Goal: Information Seeking & Learning: Understand process/instructions

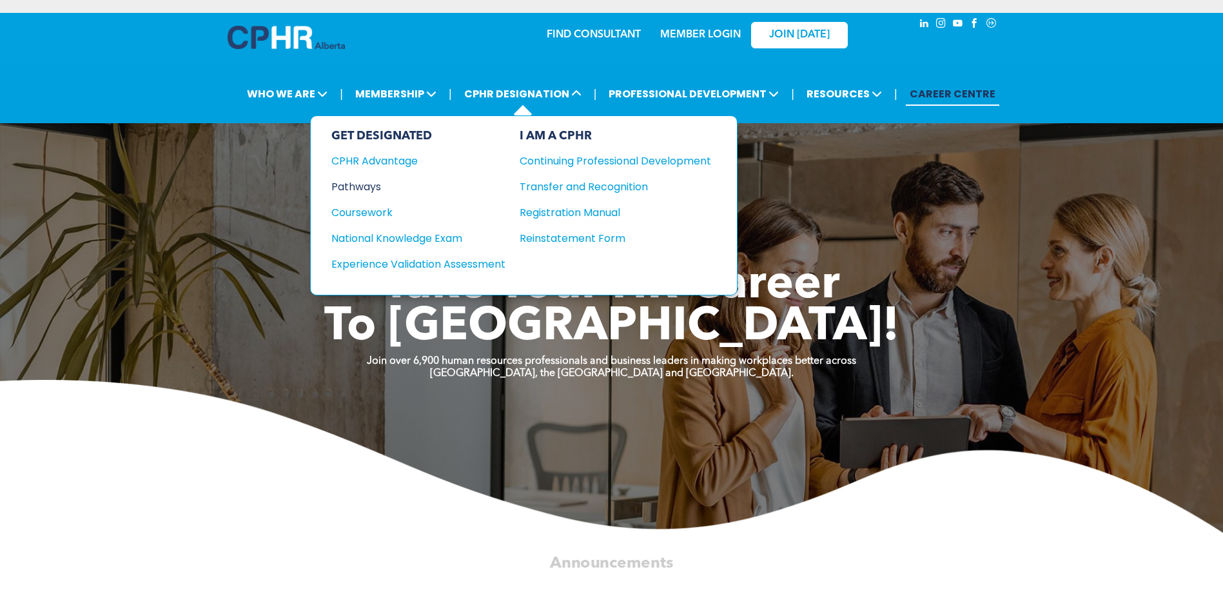
click at [386, 190] on div "Pathways" at bounding box center [409, 187] width 157 height 16
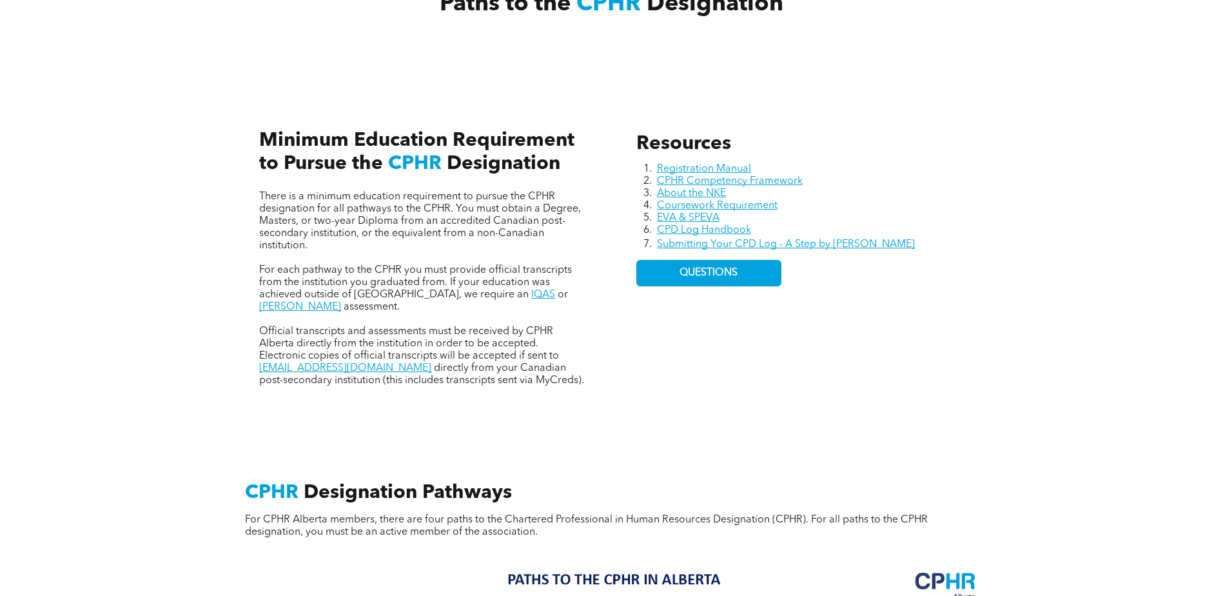
scroll to position [516, 0]
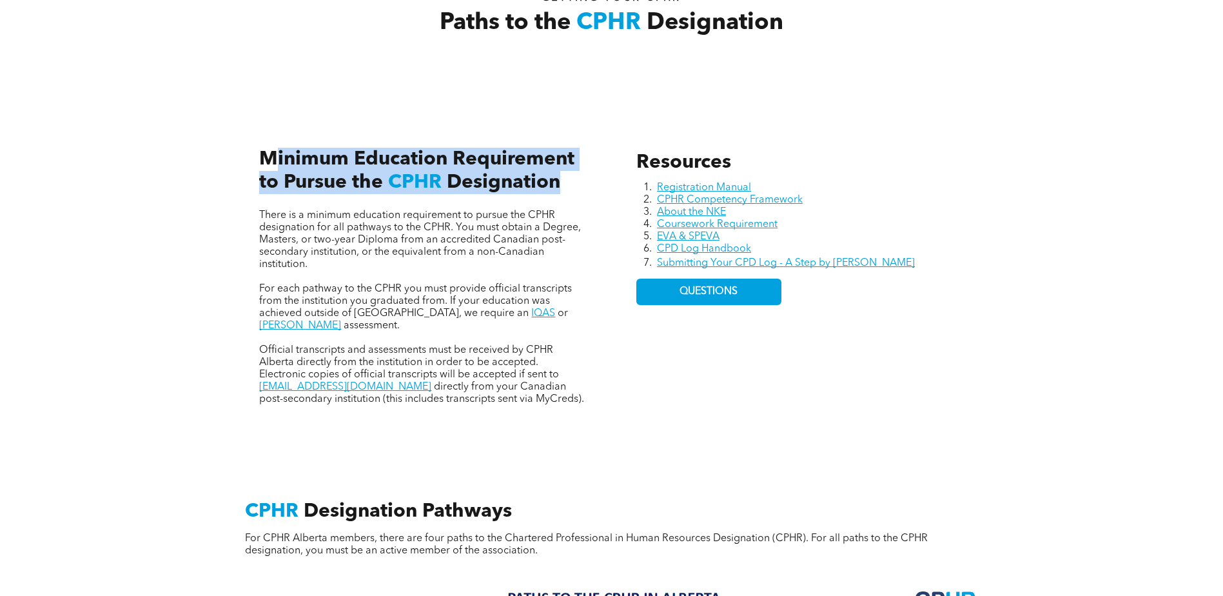
drag, startPoint x: 270, startPoint y: 153, endPoint x: 560, endPoint y: 184, distance: 291.8
click at [560, 184] on h3 "Minimum Education Requirement to Pursue the CPHR Designation" at bounding box center [423, 171] width 328 height 46
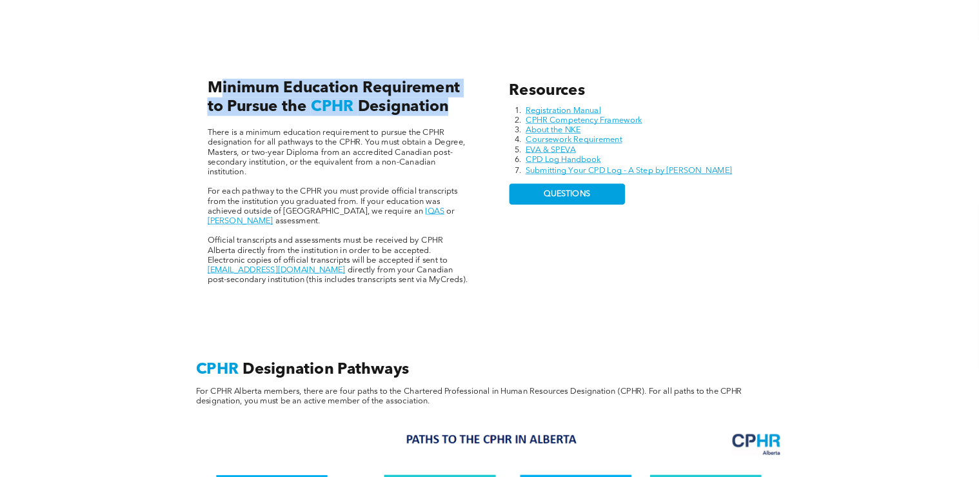
scroll to position [580, 0]
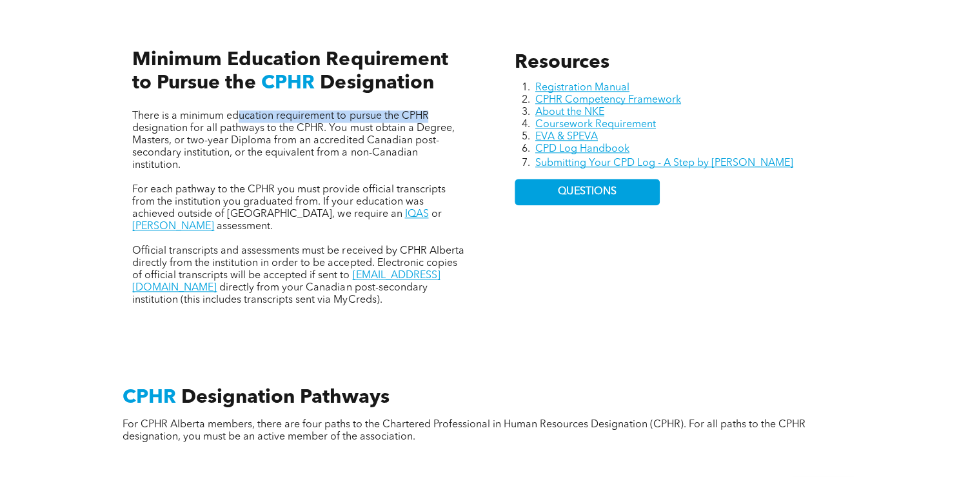
drag, startPoint x: 237, startPoint y: 113, endPoint x: 477, endPoint y: 112, distance: 239.9
click at [477, 112] on div "Resources Registration Manual CPHR Competency Framework About the NKE Coursewor…" at bounding box center [490, 164] width 774 height 344
click at [364, 132] on span "There is a minimum education requirement to pursue the CPHR designation for all…" at bounding box center [293, 140] width 322 height 59
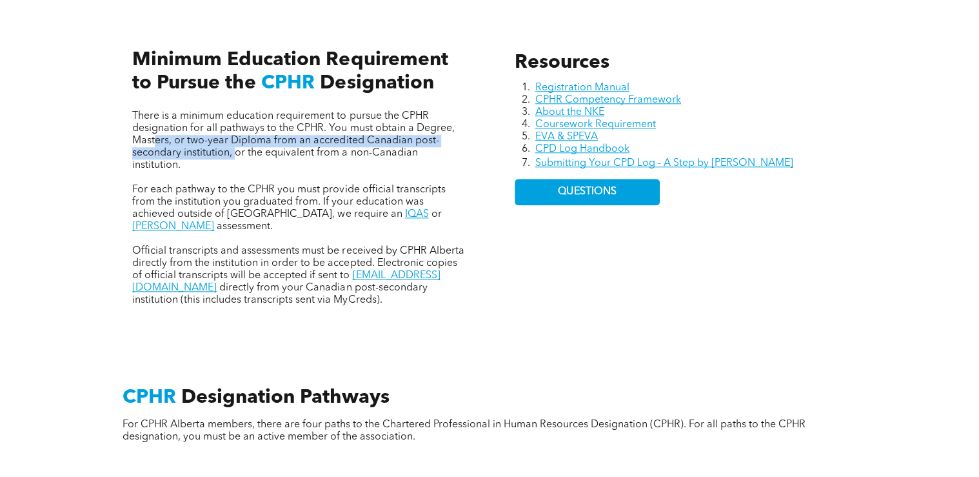
drag, startPoint x: 156, startPoint y: 142, endPoint x: 235, endPoint y: 147, distance: 78.8
click at [235, 147] on span "There is a minimum education requirement to pursue the CPHR designation for all…" at bounding box center [293, 140] width 322 height 59
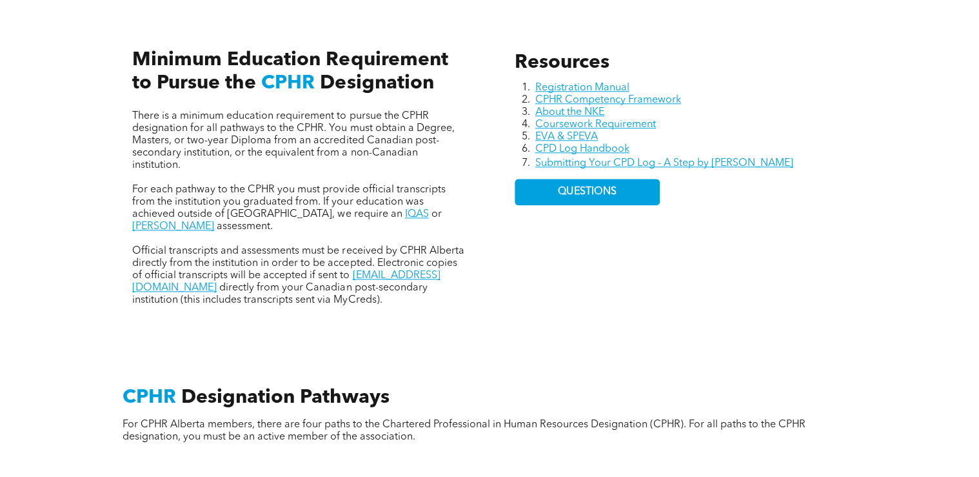
drag, startPoint x: 235, startPoint y: 147, endPoint x: 244, endPoint y: 150, distance: 10.2
click at [244, 150] on span "There is a minimum education requirement to pursue the CPHR designation for all…" at bounding box center [293, 140] width 322 height 59
drag, startPoint x: 244, startPoint y: 150, endPoint x: 212, endPoint y: 163, distance: 34.5
click at [212, 163] on p "There is a minimum education requirement to pursue the CPHR designation for all…" at bounding box center [298, 140] width 332 height 61
drag, startPoint x: 212, startPoint y: 163, endPoint x: 197, endPoint y: 164, distance: 14.9
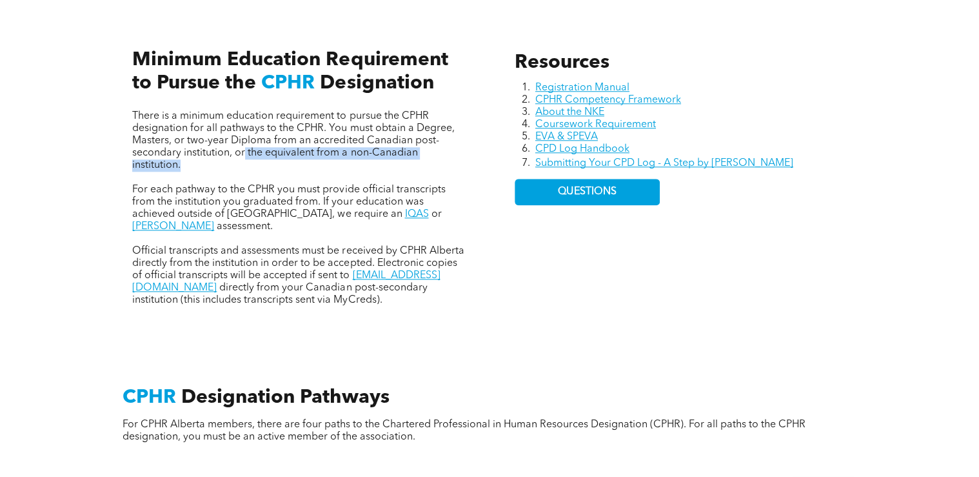
click at [197, 163] on p "There is a minimum education requirement to pursue the CPHR designation for all…" at bounding box center [298, 140] width 332 height 61
drag, startPoint x: 196, startPoint y: 165, endPoint x: 237, endPoint y: 152, distance: 42.8
click at [237, 152] on p "There is a minimum education requirement to pursue the CPHR designation for all…" at bounding box center [298, 140] width 332 height 61
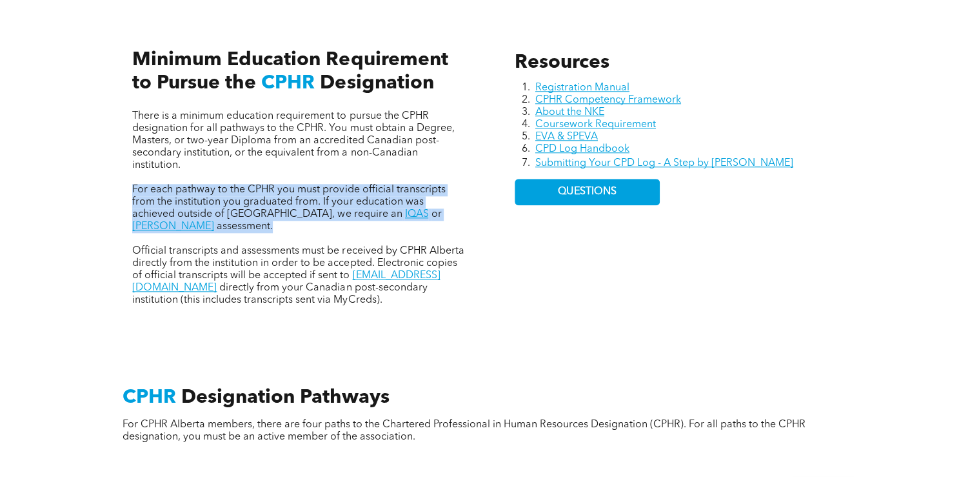
drag, startPoint x: 478, startPoint y: 217, endPoint x: 133, endPoint y: 189, distance: 346.1
click at [133, 189] on div "Resources Registration Manual CPHR Competency Framework About the NKE Coursewor…" at bounding box center [490, 164] width 774 height 344
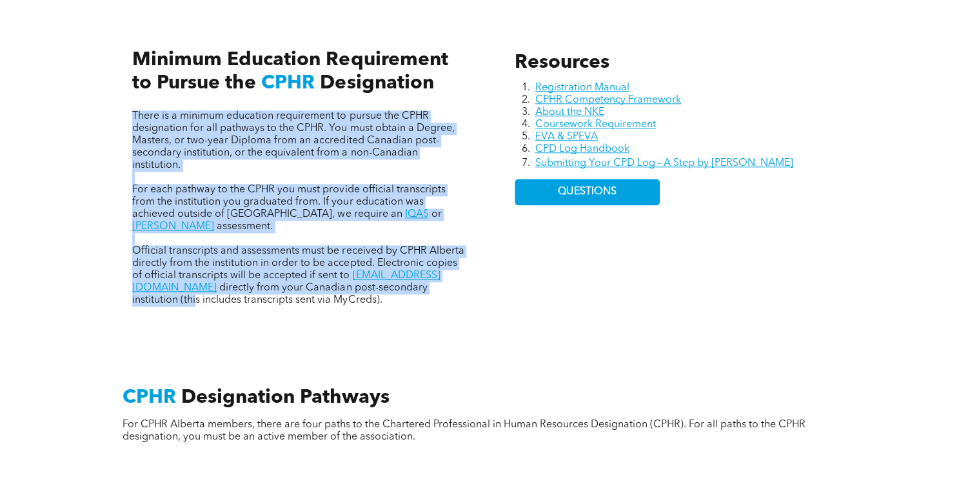
drag, startPoint x: 133, startPoint y: 113, endPoint x: 405, endPoint y: 280, distance: 318.4
click at [405, 280] on div "There is a minimum education requirement to pursue the CPHR designation for all…" at bounding box center [298, 208] width 332 height 196
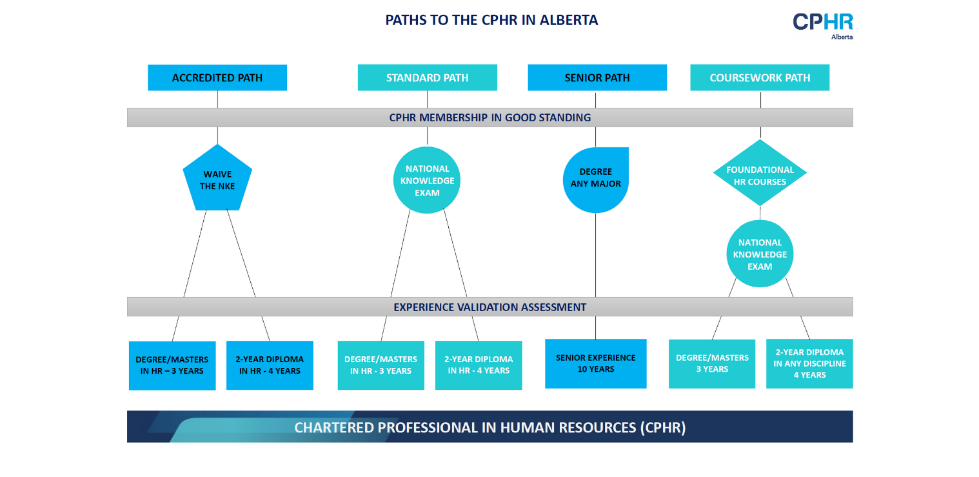
scroll to position [1096, 0]
